Goal: Transaction & Acquisition: Purchase product/service

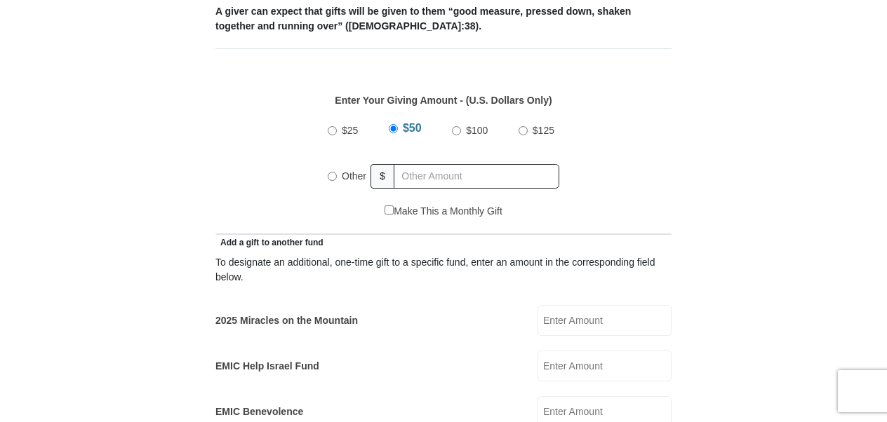
scroll to position [612, 0]
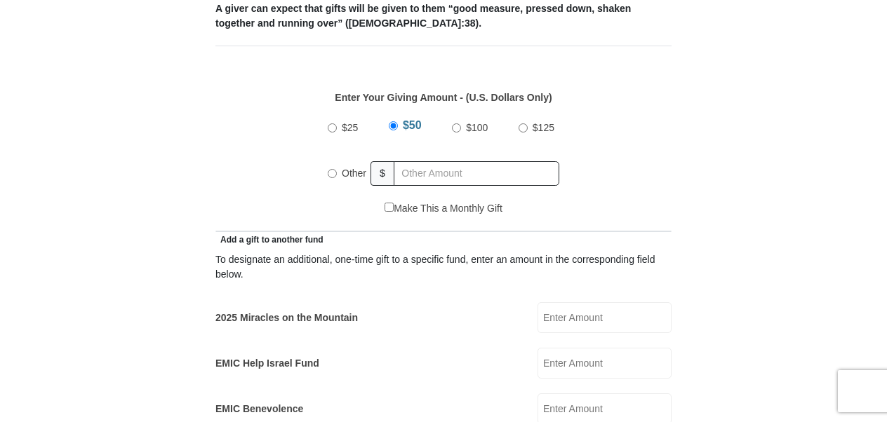
click at [332, 169] on input "Other" at bounding box center [332, 173] width 9 height 9
radio input "true"
click at [424, 161] on input "text" at bounding box center [478, 173] width 161 height 25
type input "139"
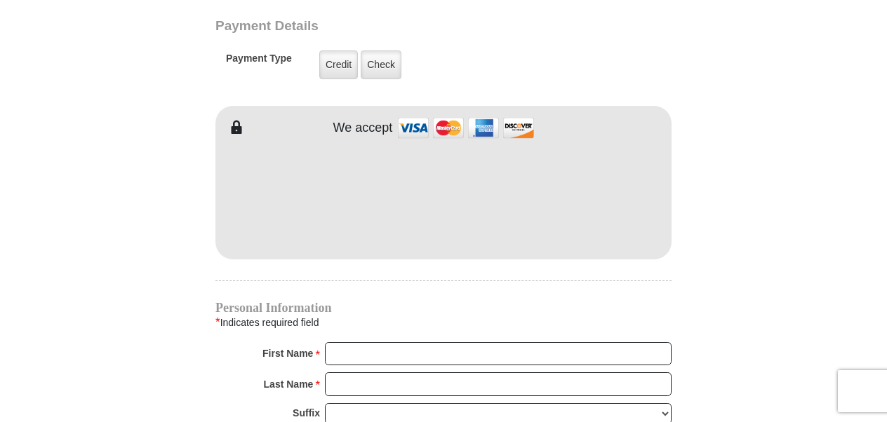
scroll to position [1201, 0]
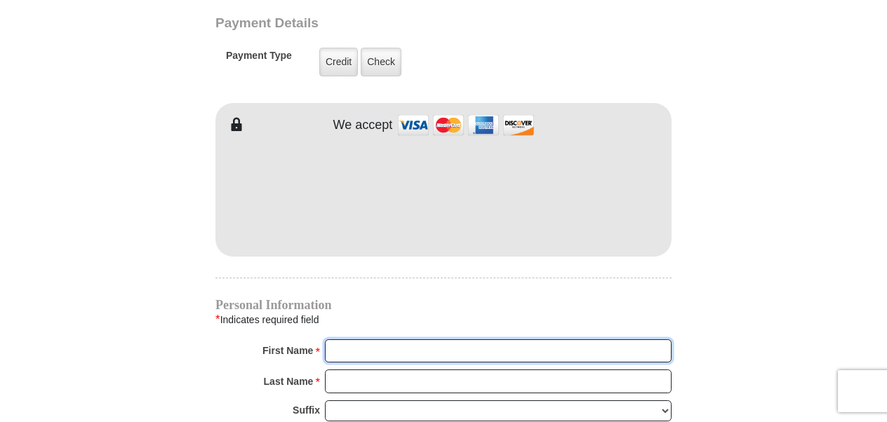
click at [432, 339] on input "First Name *" at bounding box center [498, 351] width 347 height 24
type input "[PERSON_NAME]"
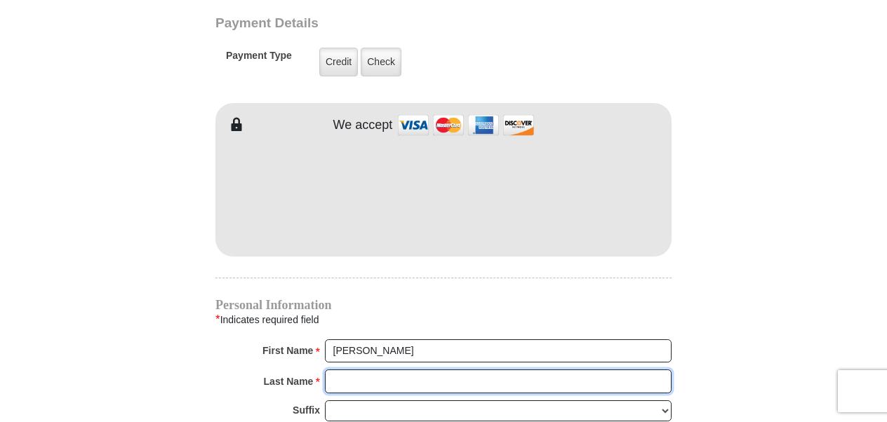
type input "Melendez Vega"
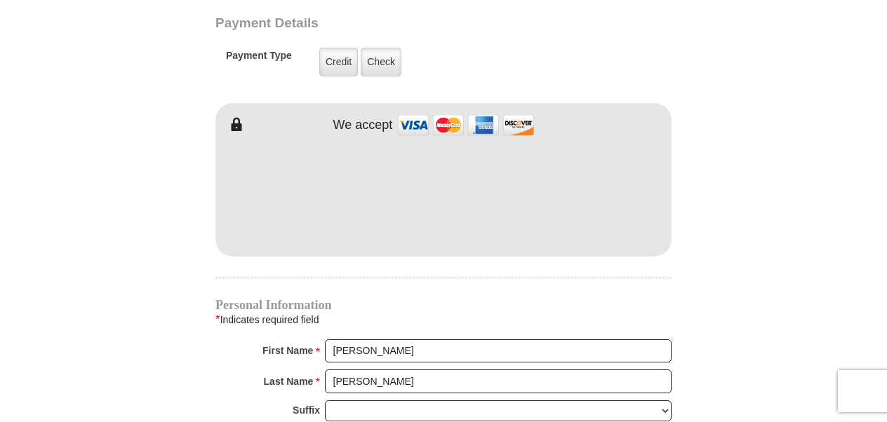
type input "px.melendez@gmail.com"
type input "11613 Mesa Crossing Drive"
type input "Haslet"
type input "76052"
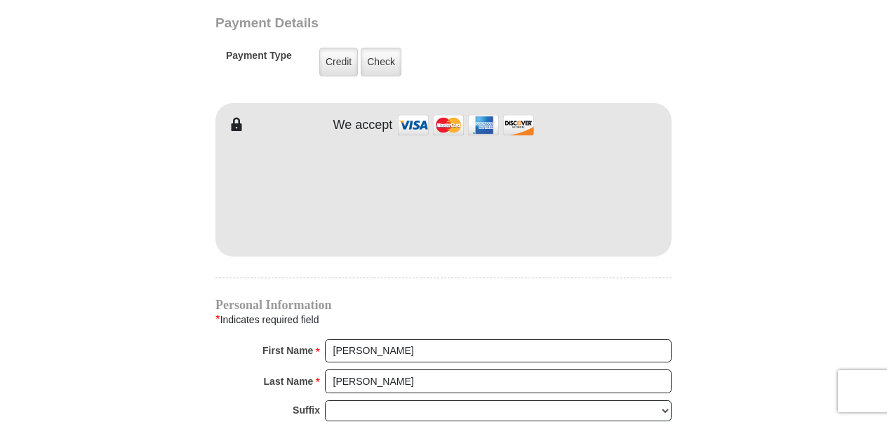
type input "(310) 721-1252"
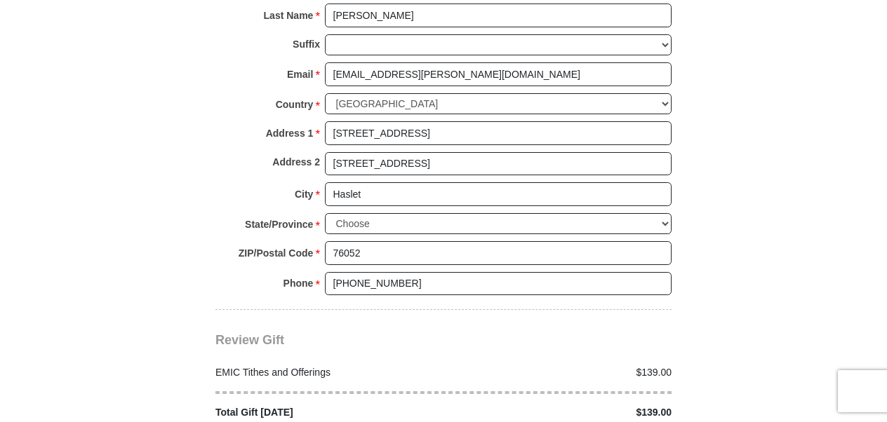
scroll to position [1575, 0]
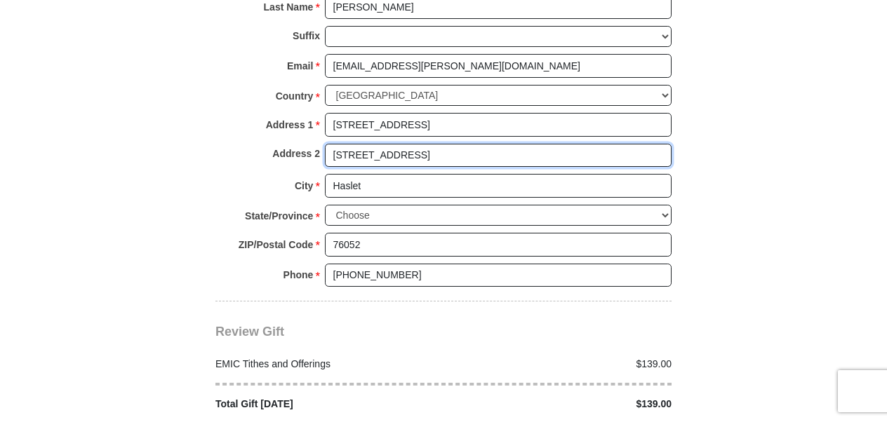
drag, startPoint x: 459, startPoint y: 125, endPoint x: 317, endPoint y: 140, distance: 142.5
click at [317, 144] on div "Address 2 11613 Mesa Crossing Drive" at bounding box center [443, 159] width 456 height 31
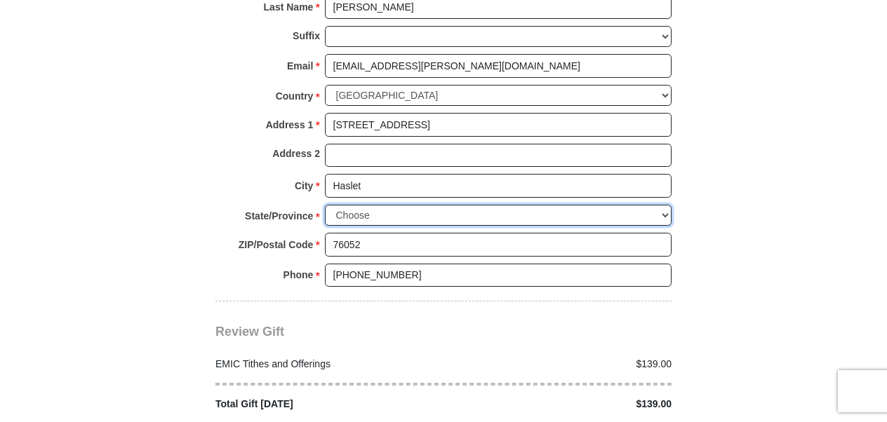
click at [431, 205] on select "Choose Alabama Alaska American Samoa Arizona Arkansas Armed Forces Americas Arm…" at bounding box center [498, 216] width 347 height 22
select select "TX"
click at [325, 205] on select "Choose Alabama Alaska American Samoa Arizona Arkansas Armed Forces Americas Arm…" at bounding box center [498, 216] width 347 height 22
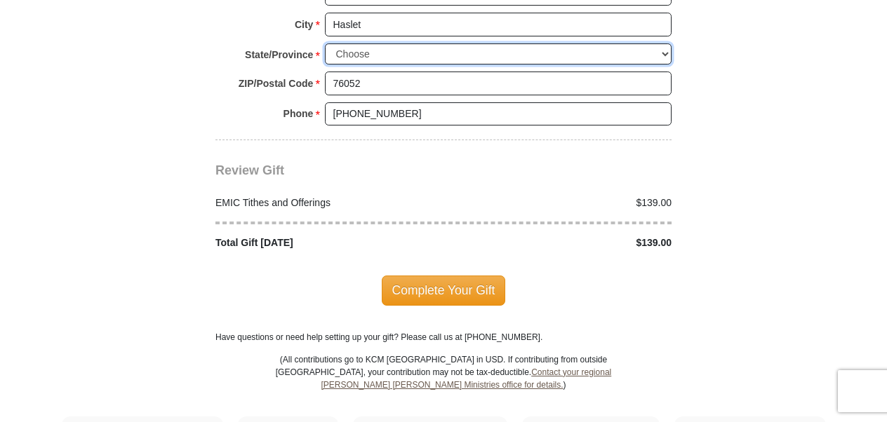
scroll to position [1742, 0]
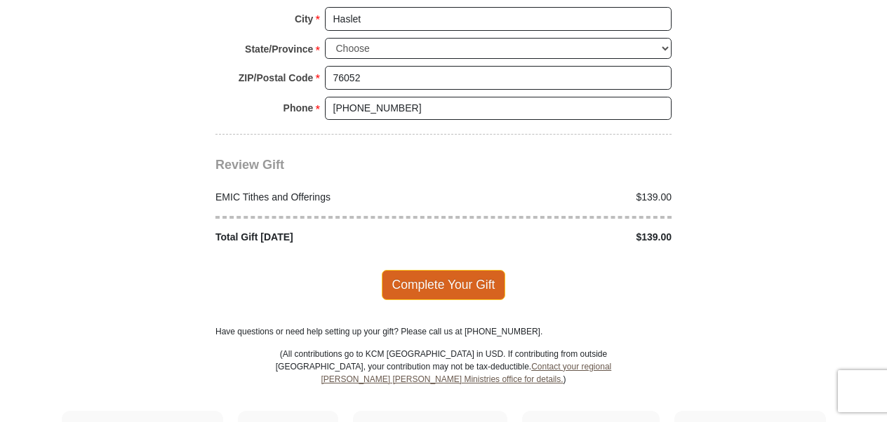
click at [449, 270] on span "Complete Your Gift" at bounding box center [444, 284] width 124 height 29
